Goal: Communication & Community: Participate in discussion

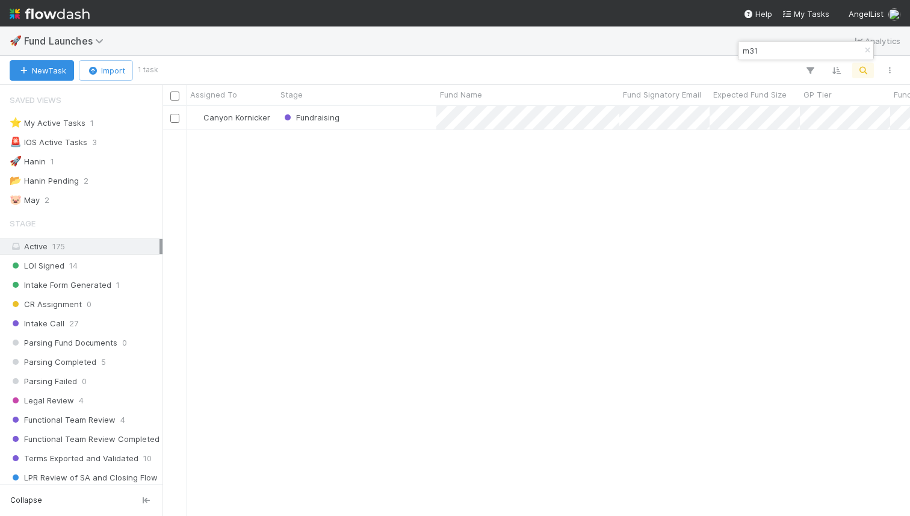
scroll to position [409, 747]
type input "m31"
click at [381, 121] on div "Fundraising" at bounding box center [356, 117] width 159 height 23
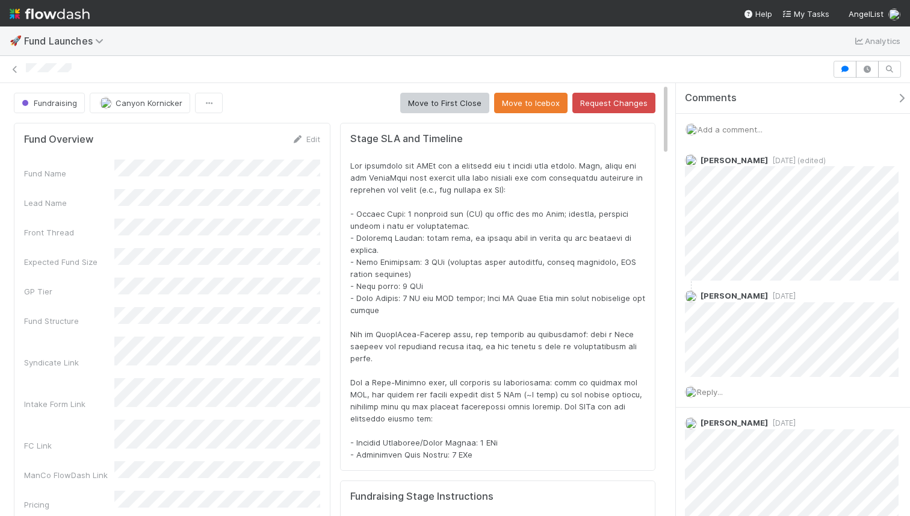
click at [762, 126] on span "Add a comment..." at bounding box center [729, 130] width 65 height 10
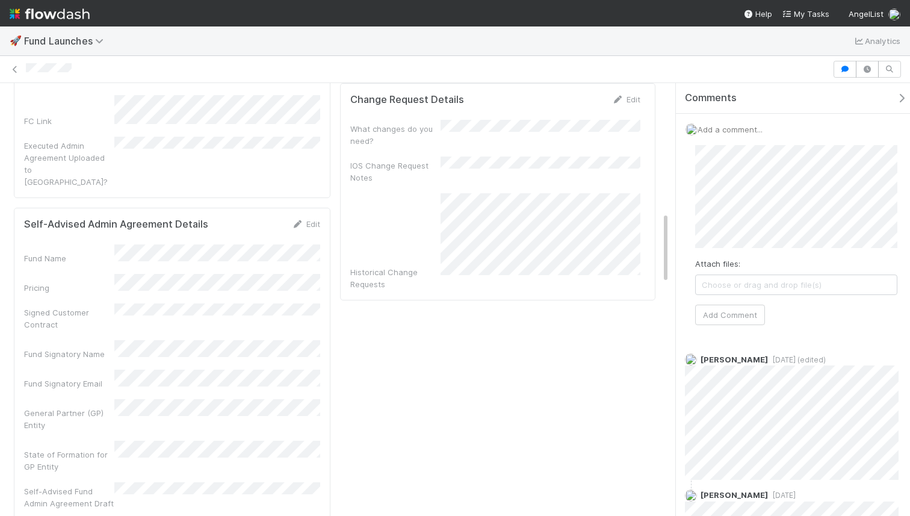
scroll to position [775, 0]
click at [742, 321] on button "Add Comment" at bounding box center [730, 314] width 70 height 20
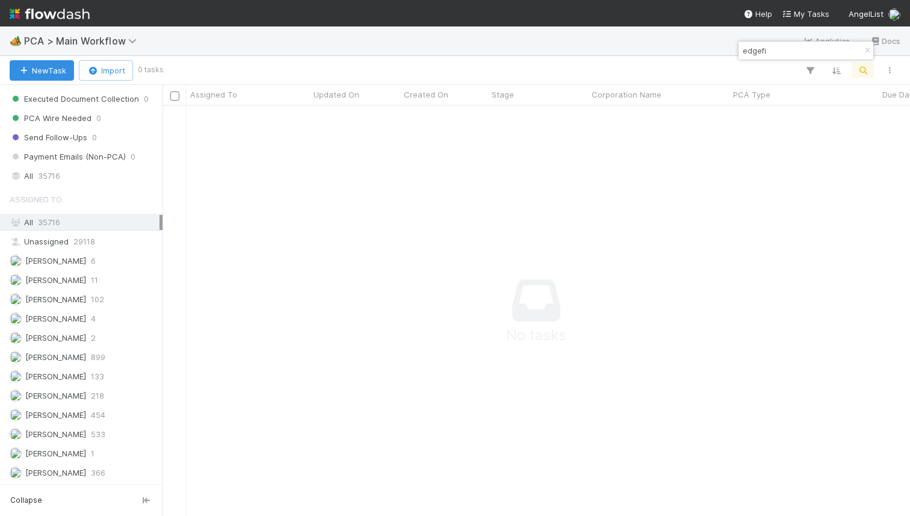
scroll to position [1281, 0]
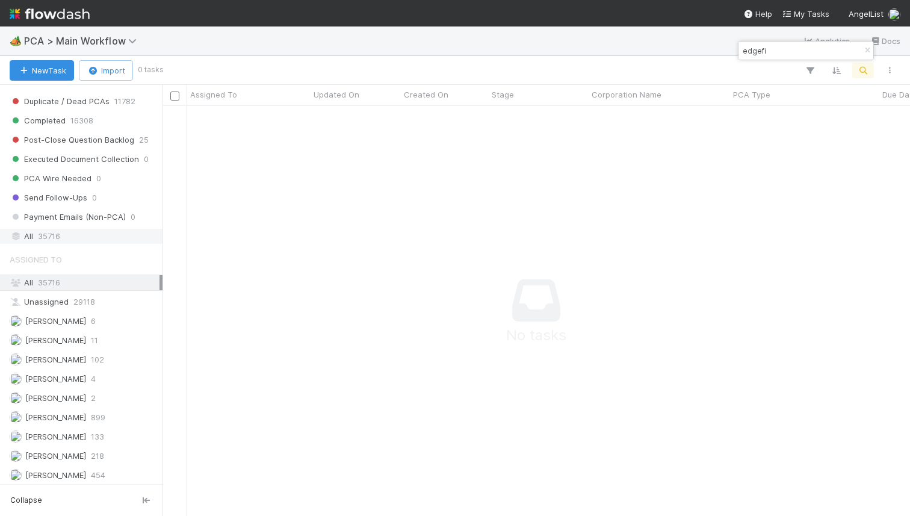
type input "edgefi"
click at [68, 238] on div "All 35716" at bounding box center [85, 236] width 150 height 15
click at [28, 16] on img at bounding box center [50, 14] width 80 height 20
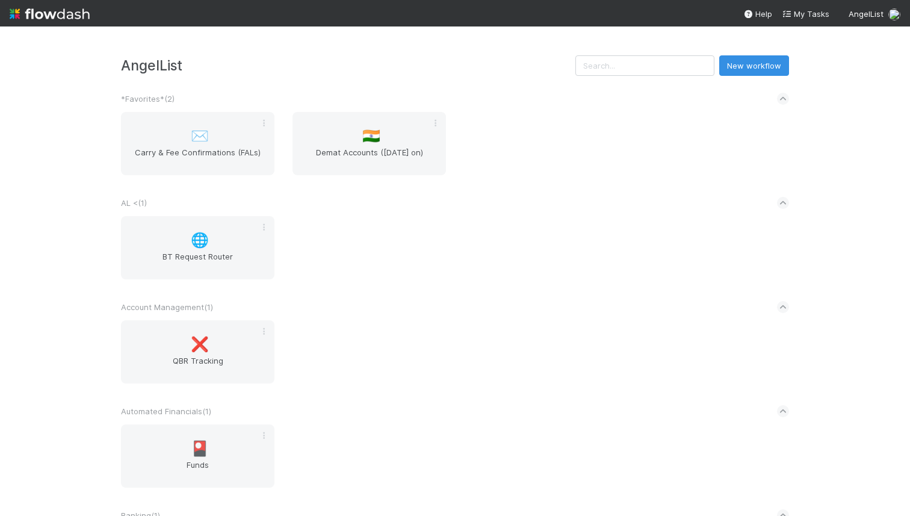
scroll to position [2219, 0]
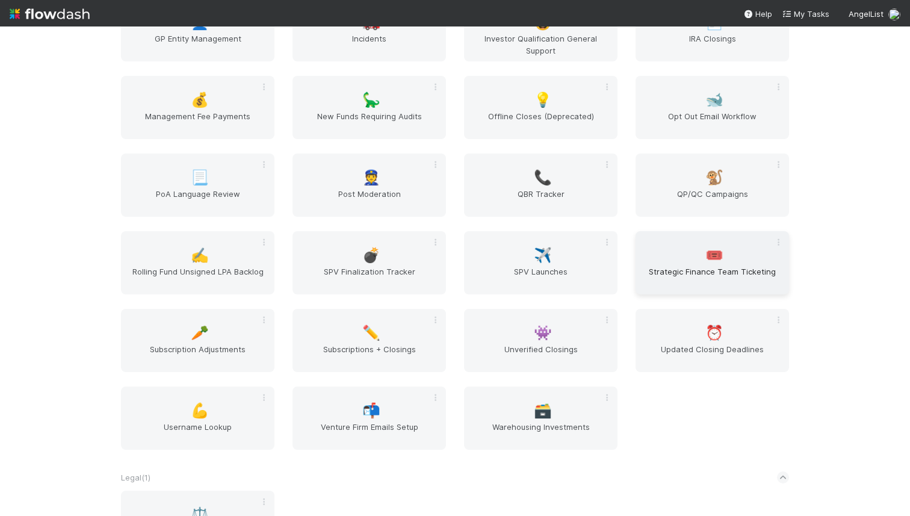
click at [669, 270] on span "Strategic Finance Team Ticketing" at bounding box center [712, 277] width 144 height 24
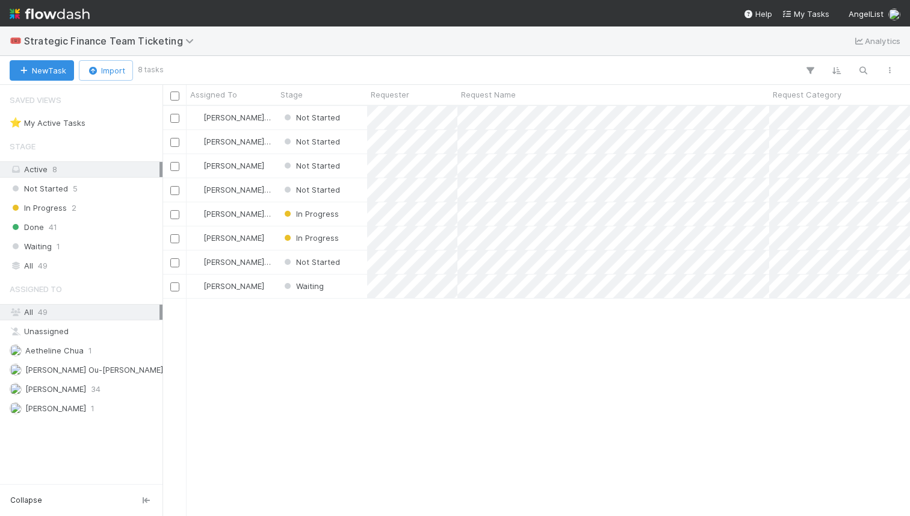
scroll to position [0, 1]
click at [360, 170] on div "Not Started" at bounding box center [322, 165] width 90 height 23
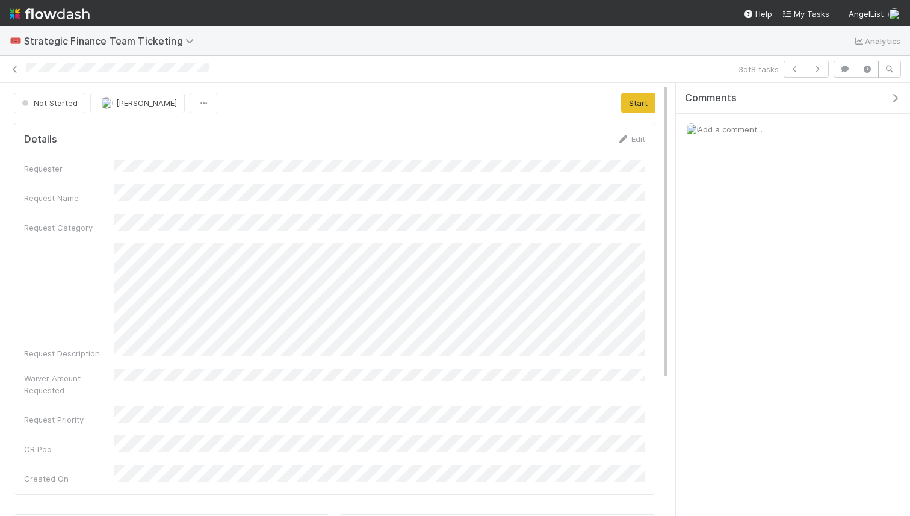
click at [727, 129] on span "Add a comment..." at bounding box center [729, 130] width 65 height 10
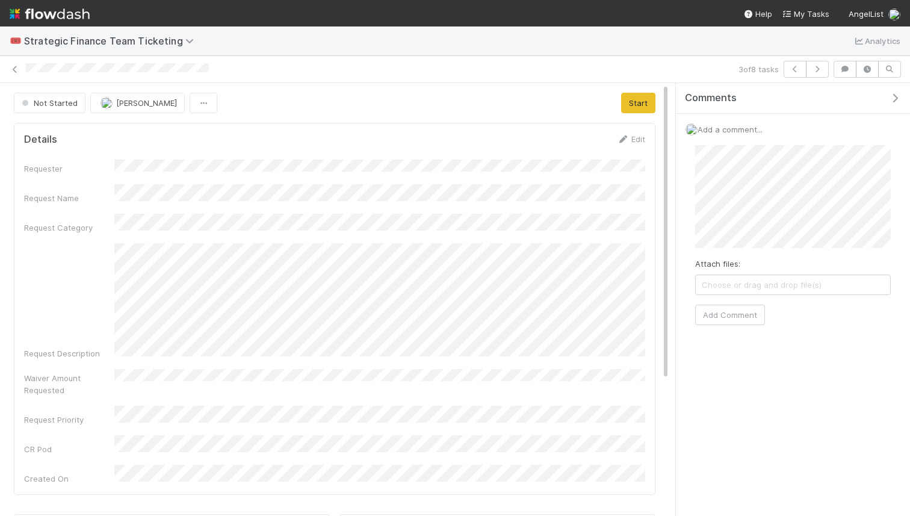
click at [757, 325] on div "Attach files: Choose or drag and drop file(s) Add Comment" at bounding box center [792, 234] width 215 height 199
click at [744, 315] on button "Add Comment" at bounding box center [730, 314] width 70 height 20
